Goal: Transaction & Acquisition: Purchase product/service

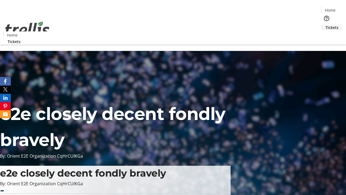
click at [325, 25] on span "Tickets" at bounding box center [331, 28] width 13 height 6
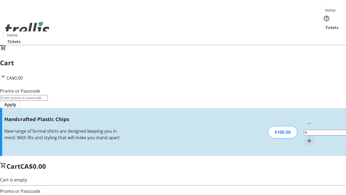
click at [306, 137] on mat-icon "Increment by one" at bounding box center [309, 140] width 6 height 6
type input "1"
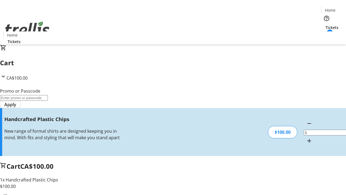
type input "FREE"
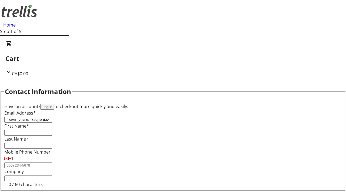
type input "[EMAIL_ADDRESS][DOMAIN_NAME]"
type input "Grant"
type input "[PERSON_NAME]"
